Goal: Browse casually: Explore the website without a specific task or goal

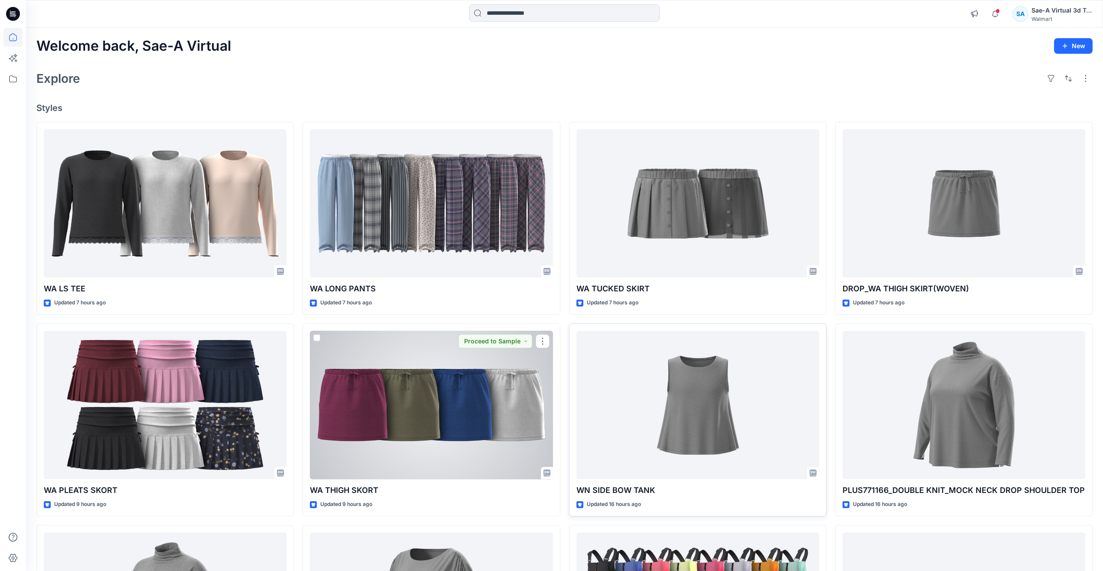
scroll to position [443, 0]
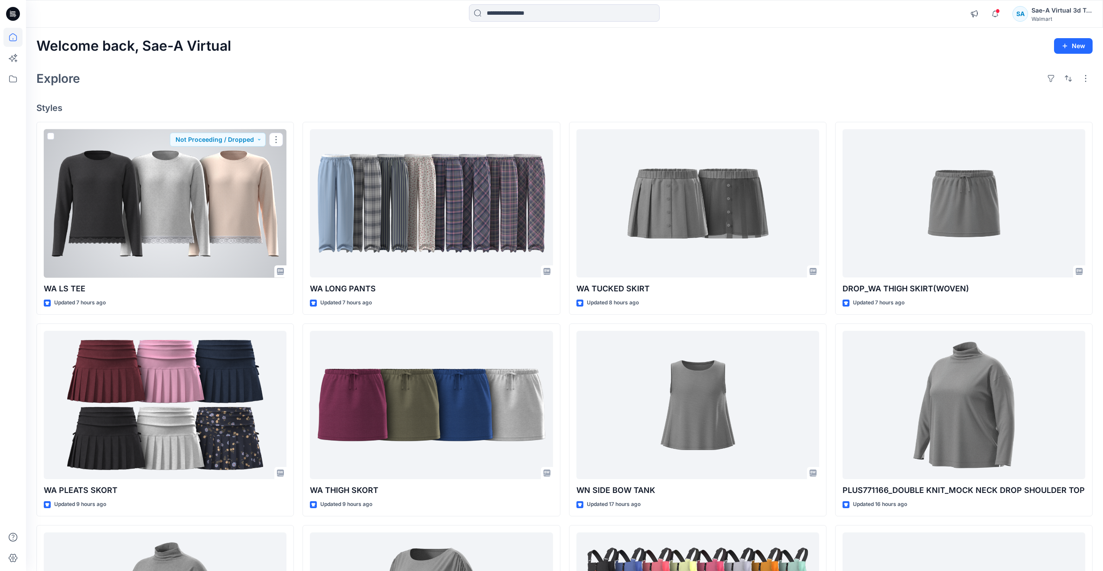
click at [153, 225] on div at bounding box center [165, 203] width 243 height 149
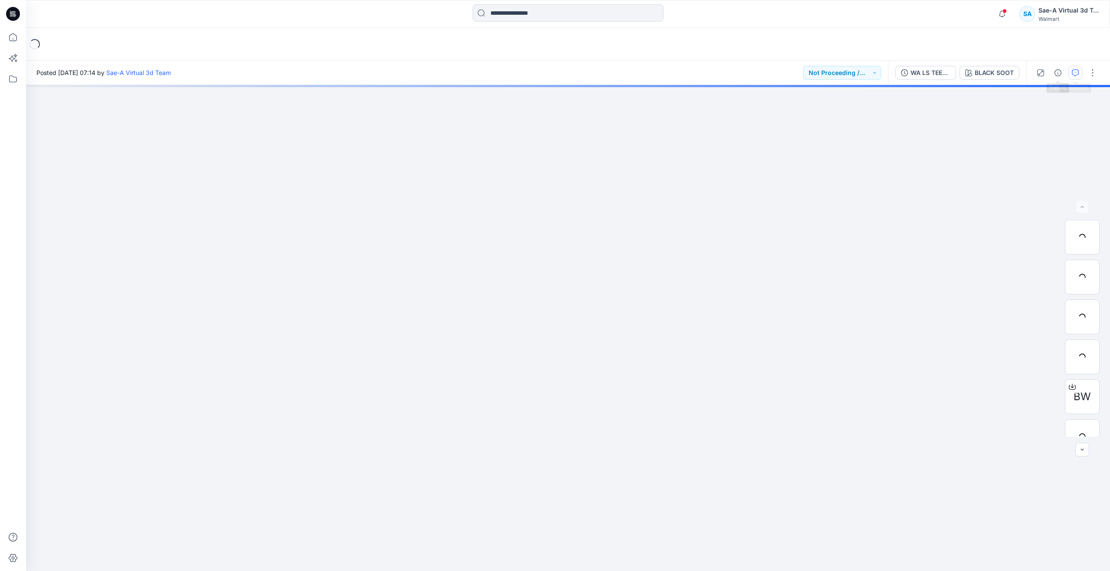
click at [1078, 70] on button "button" at bounding box center [1075, 73] width 14 height 14
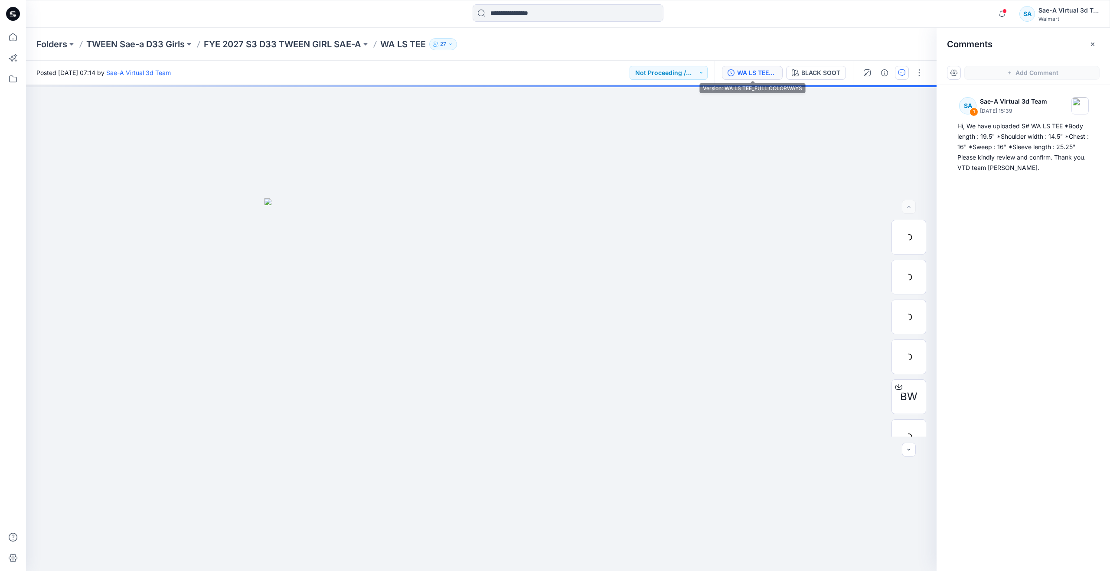
click at [756, 73] on div "WA LS TEE_FULL COLORWAYS" at bounding box center [757, 73] width 40 height 10
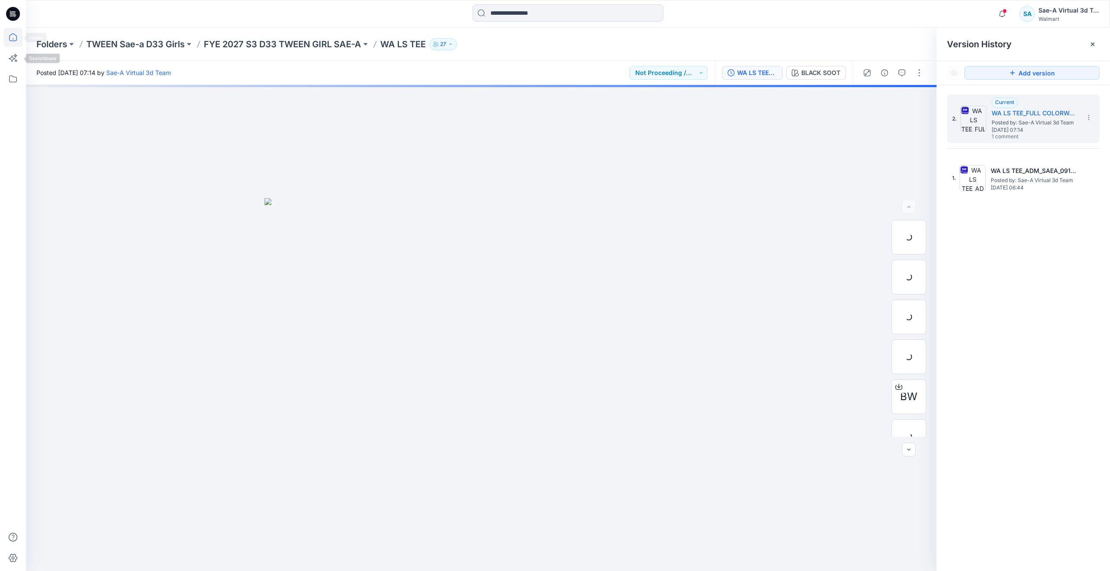
click at [13, 40] on icon at bounding box center [12, 37] width 19 height 19
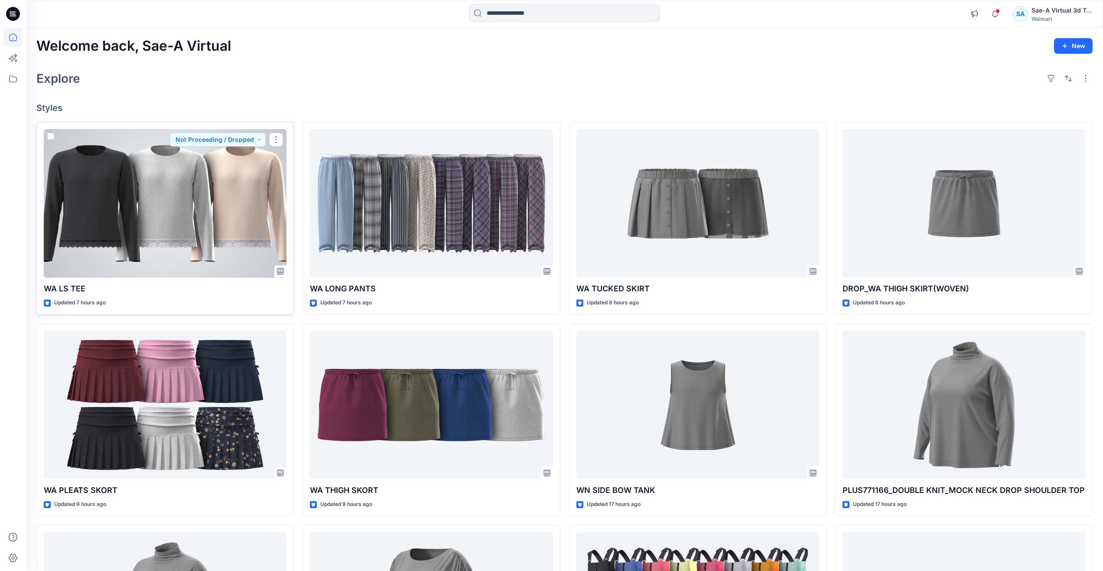
click at [204, 197] on div at bounding box center [165, 203] width 243 height 149
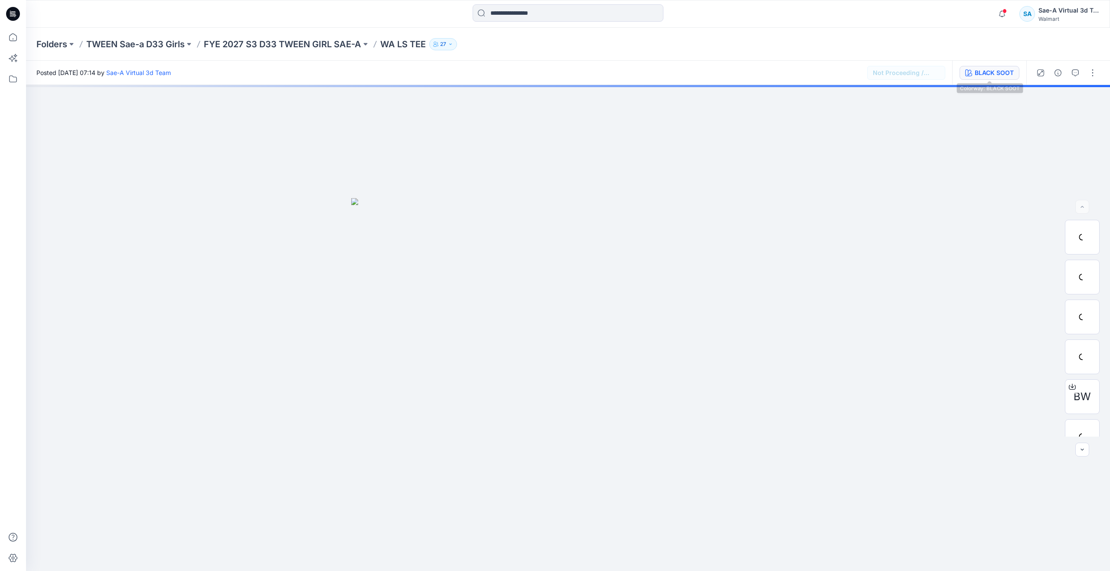
click at [975, 67] on button "BLACK SOOT" at bounding box center [989, 73] width 60 height 14
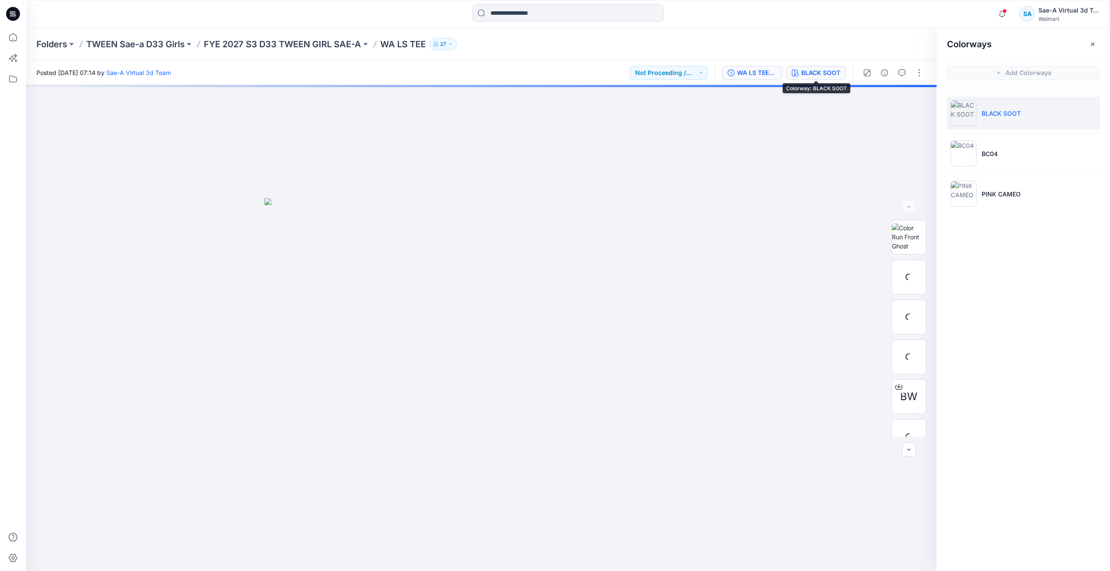
click at [778, 74] on button "WA LS TEE_FULL COLORWAYS" at bounding box center [752, 73] width 61 height 14
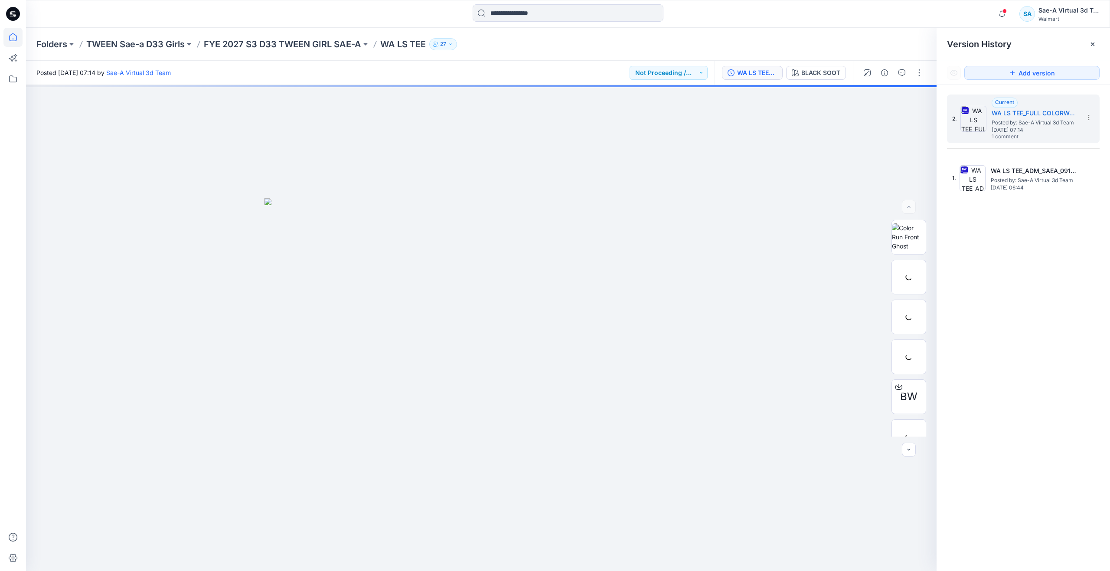
click at [8, 36] on icon at bounding box center [12, 37] width 19 height 19
